Goal: Information Seeking & Learning: Check status

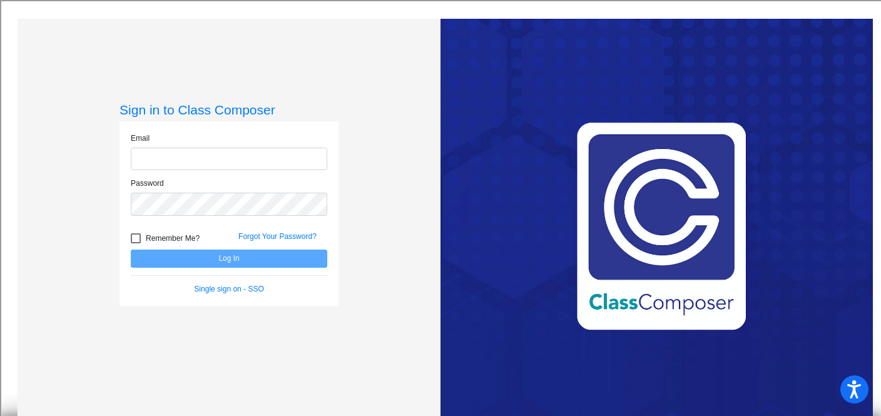
type input "[PERSON_NAME][EMAIL_ADDRESS][PERSON_NAME][DOMAIN_NAME]"
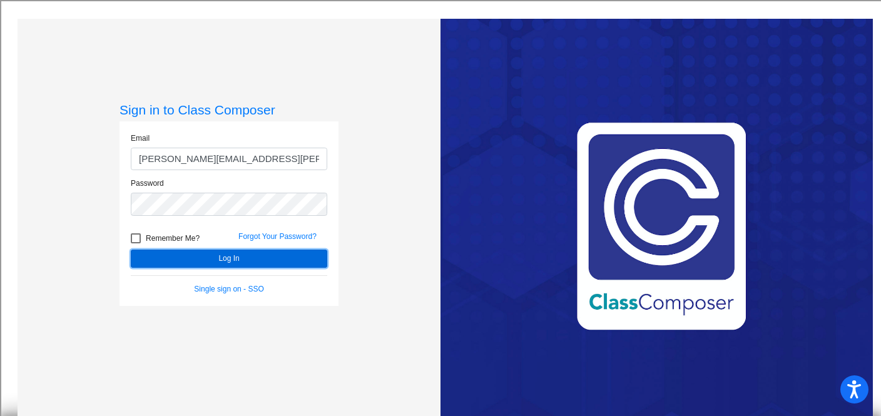
click at [295, 257] on button "Log In" at bounding box center [229, 259] width 197 height 18
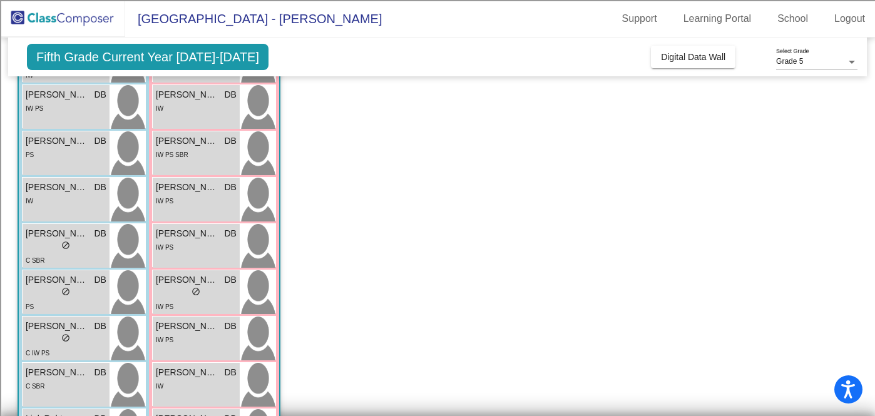
scroll to position [453, 0]
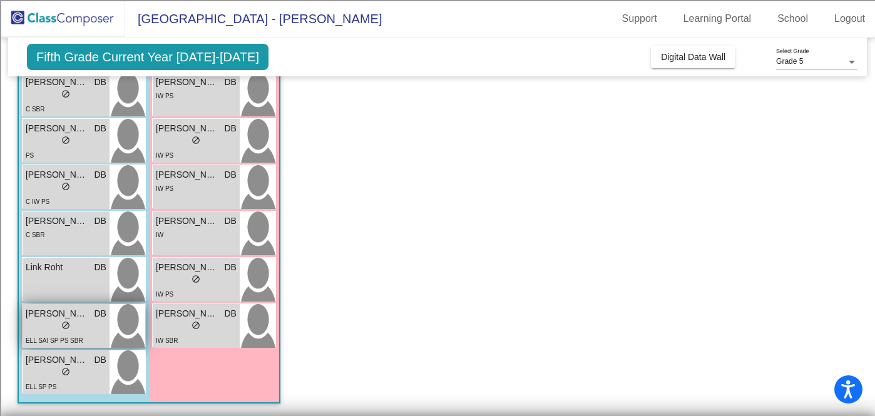
click at [32, 312] on span "[PERSON_NAME]" at bounding box center [57, 313] width 63 height 13
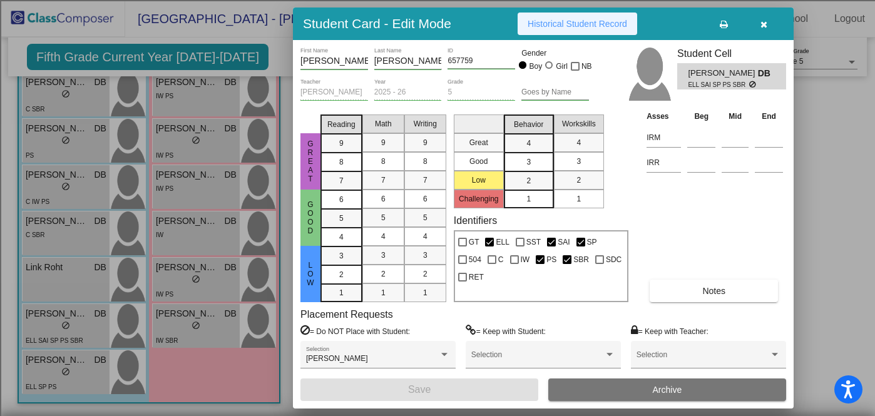
click at [605, 24] on span "Historical Student Record" at bounding box center [578, 24] width 100 height 10
click at [761, 23] on icon "button" at bounding box center [764, 24] width 7 height 9
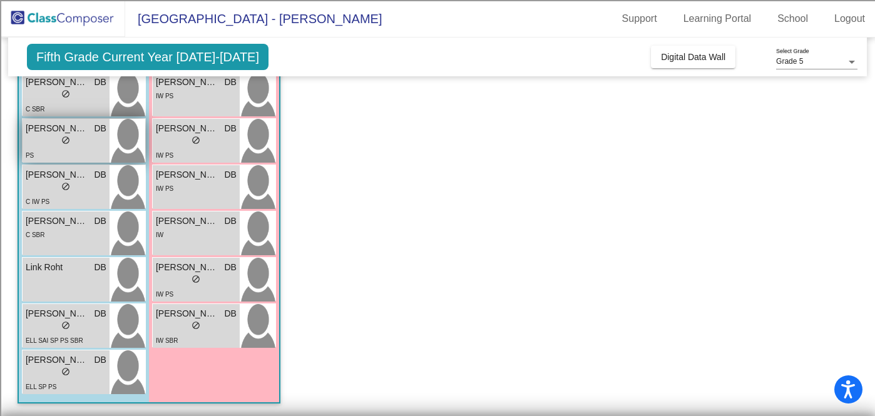
click at [72, 136] on div "lock do_not_disturb_alt" at bounding box center [66, 141] width 81 height 13
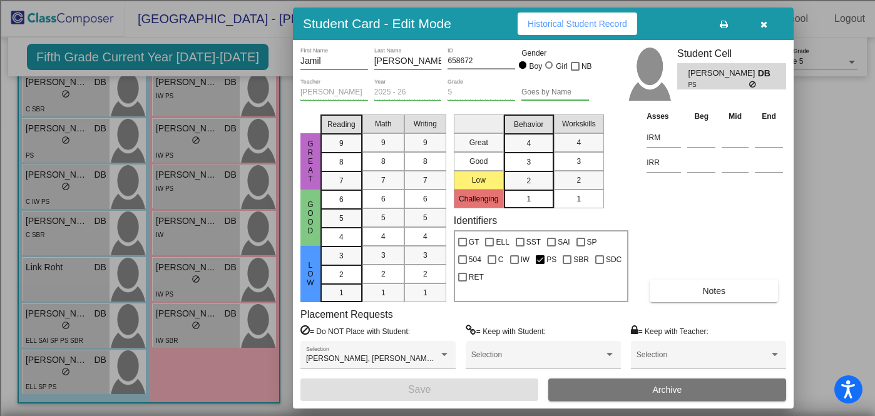
click at [580, 21] on span "Historical Student Record" at bounding box center [578, 24] width 100 height 10
click at [766, 23] on icon "button" at bounding box center [764, 24] width 7 height 9
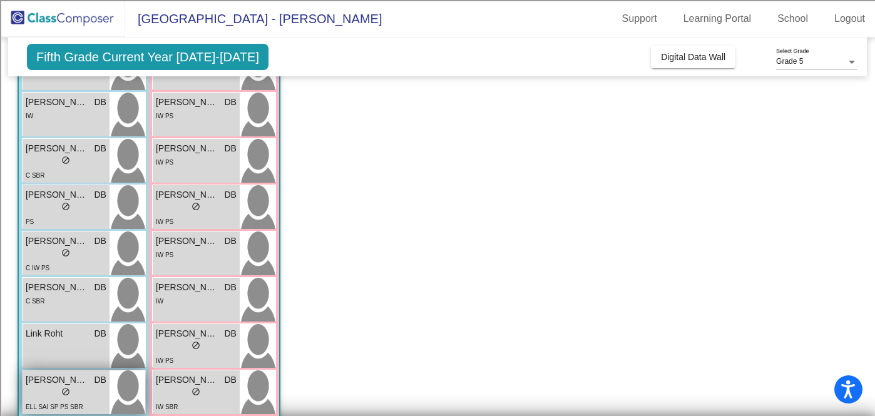
scroll to position [375, 0]
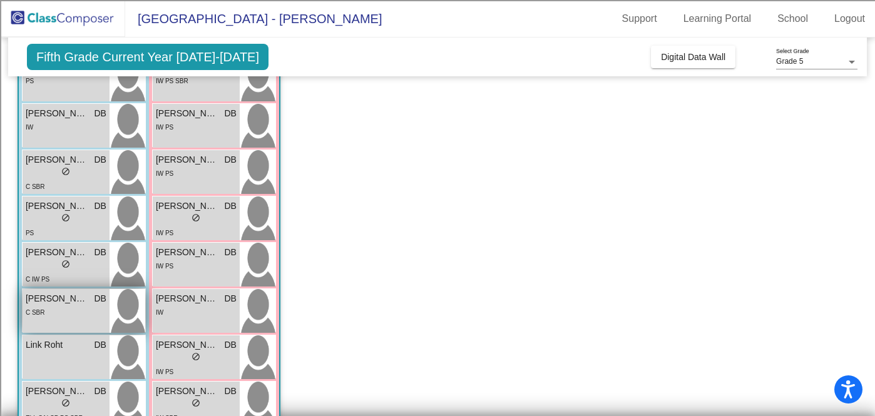
click at [84, 309] on div "C SBR" at bounding box center [66, 312] width 81 height 13
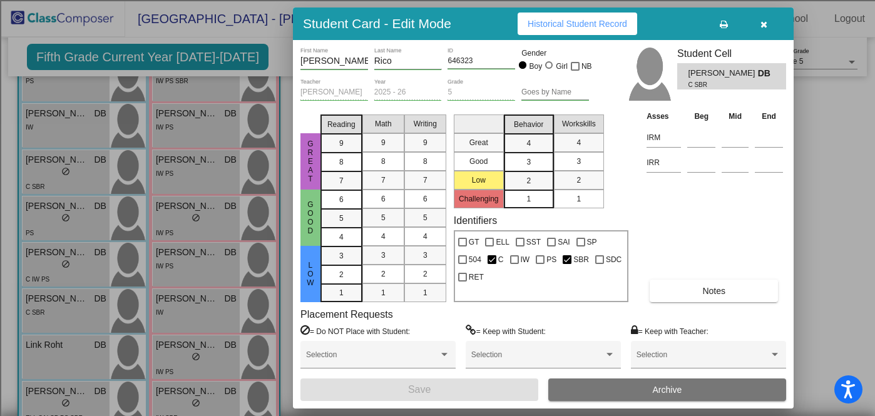
click at [580, 22] on span "Historical Student Record" at bounding box center [578, 24] width 100 height 10
click at [764, 24] on icon "button" at bounding box center [764, 24] width 7 height 9
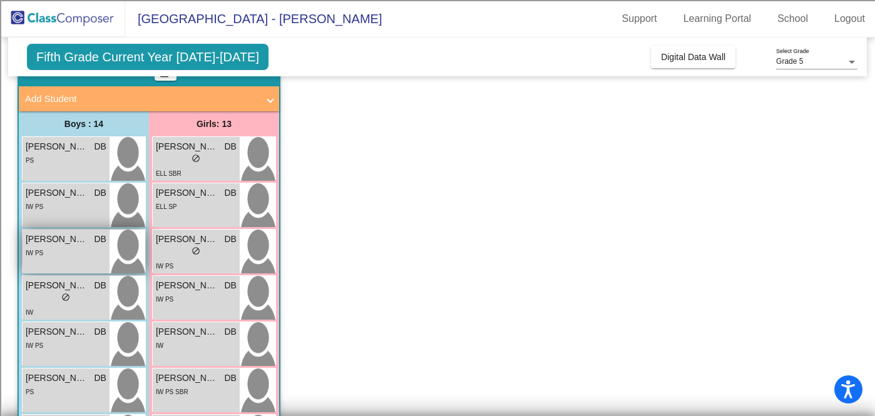
scroll to position [43, 0]
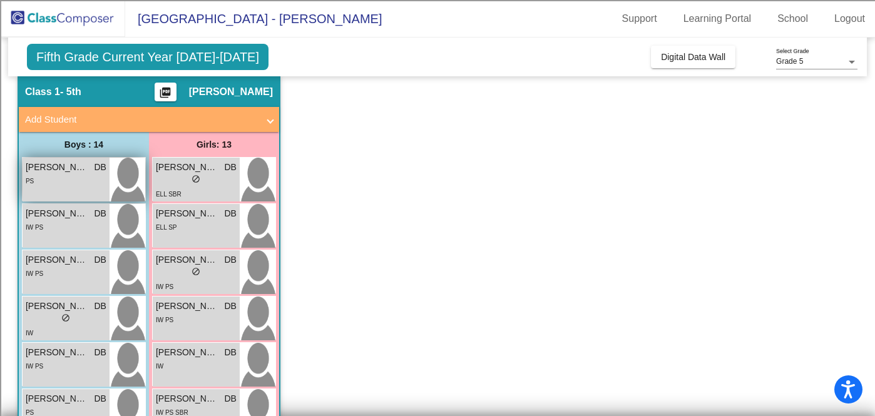
click at [80, 185] on div "PS" at bounding box center [66, 180] width 81 height 13
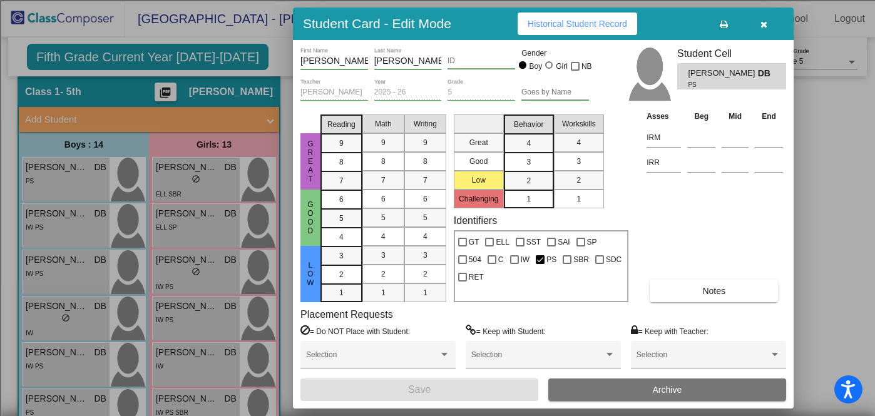
click at [568, 30] on button "Historical Student Record" at bounding box center [578, 24] width 120 height 23
click at [765, 25] on icon "button" at bounding box center [764, 24] width 7 height 9
